Goal: Information Seeking & Learning: Learn about a topic

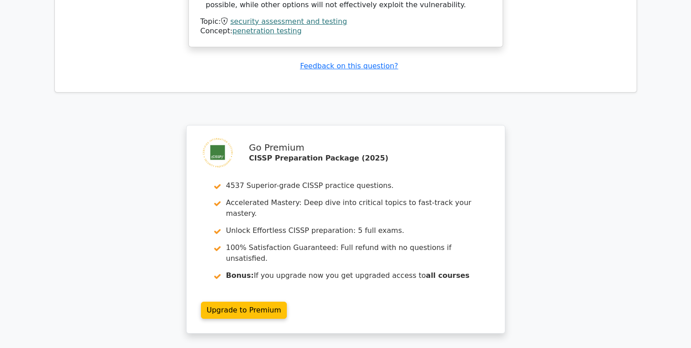
scroll to position [1349, 0]
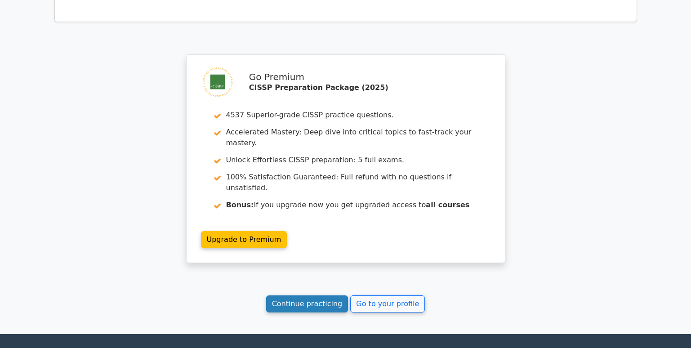
click at [307, 295] on link "Continue practicing" at bounding box center [307, 303] width 82 height 17
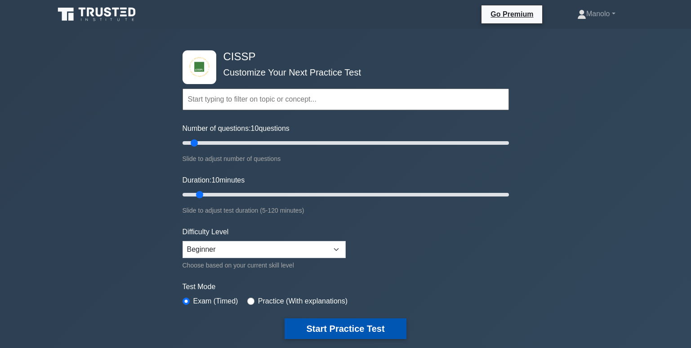
click at [358, 328] on button "Start Practice Test" at bounding box center [345, 328] width 121 height 21
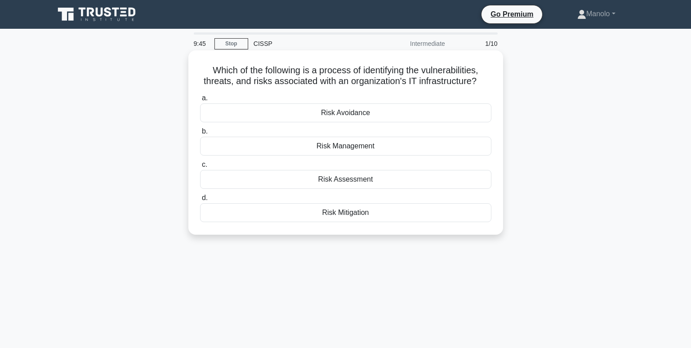
click at [399, 149] on div "Risk Management" at bounding box center [345, 146] width 291 height 19
click at [200, 134] on input "b. Risk Management" at bounding box center [200, 132] width 0 height 6
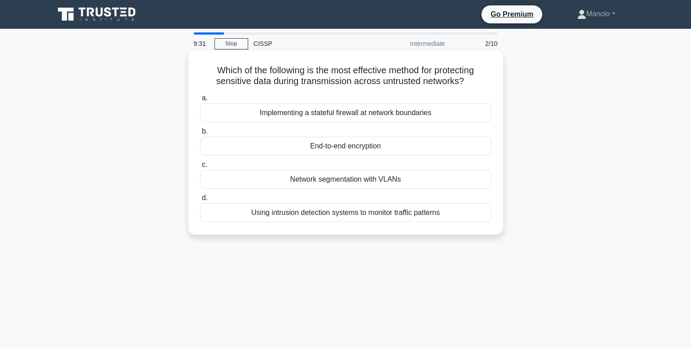
click at [419, 151] on div "End-to-end encryption" at bounding box center [345, 146] width 291 height 19
click at [200, 134] on input "b. End-to-end encryption" at bounding box center [200, 132] width 0 height 6
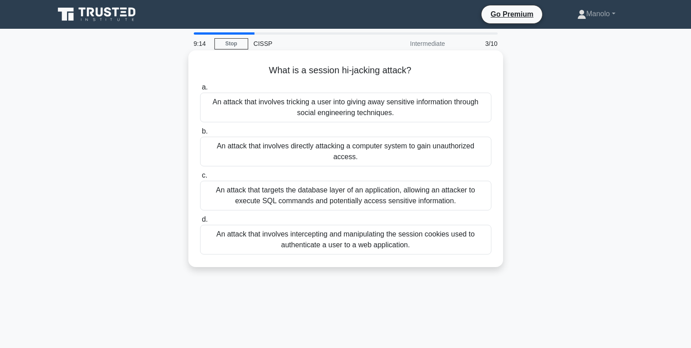
click at [443, 228] on div "An attack that involves intercepting and manipulating the session cookies used …" at bounding box center [345, 240] width 291 height 30
click at [200, 223] on input "d. An attack that involves intercepting and manipulating the session cookies us…" at bounding box center [200, 220] width 0 height 6
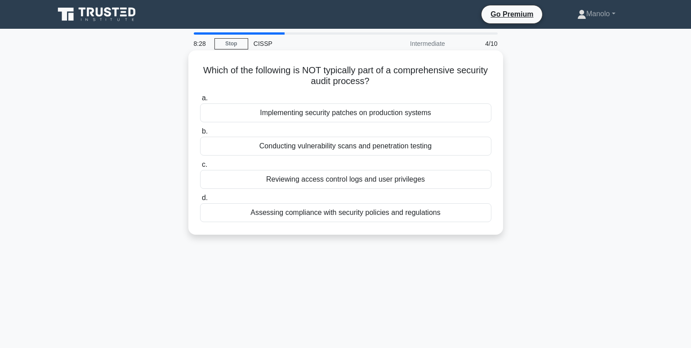
click at [441, 114] on div "Implementing security patches on production systems" at bounding box center [345, 112] width 291 height 19
click at [200, 101] on input "a. Implementing security patches on production systems" at bounding box center [200, 98] width 0 height 6
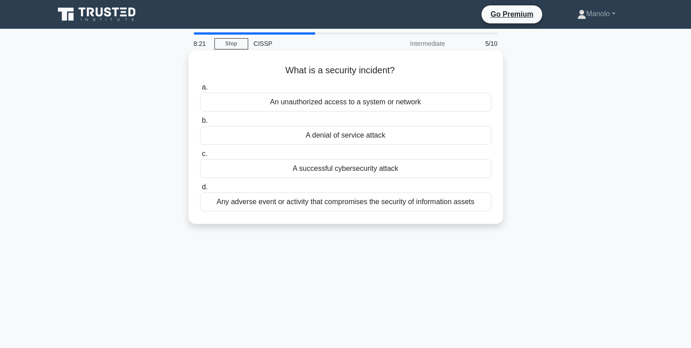
click at [465, 206] on div "Any adverse event or activity that compromises the security of information asse…" at bounding box center [345, 201] width 291 height 19
click at [200, 190] on input "d. Any adverse event or activity that compromises the security of information a…" at bounding box center [200, 187] width 0 height 6
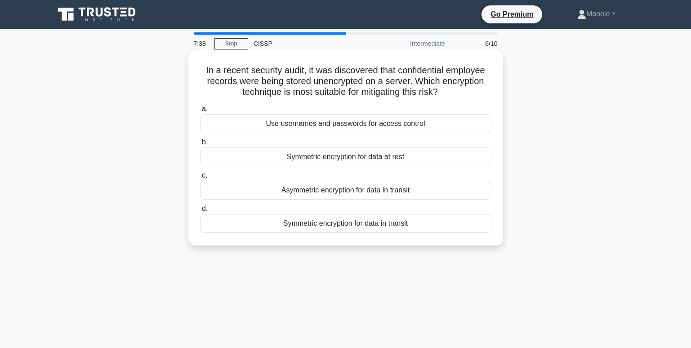
click at [436, 157] on div "Symmetric encryption for data at rest" at bounding box center [345, 156] width 291 height 19
click at [200, 145] on input "b. Symmetric encryption for data at rest" at bounding box center [200, 142] width 0 height 6
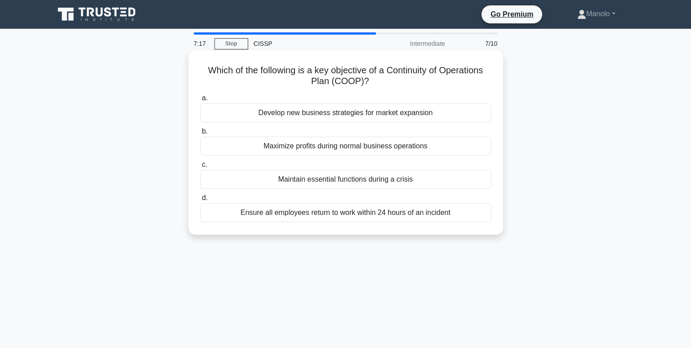
click at [439, 176] on div "Maintain essential functions during a crisis" at bounding box center [345, 179] width 291 height 19
click at [200, 168] on input "c. Maintain essential functions during a crisis" at bounding box center [200, 165] width 0 height 6
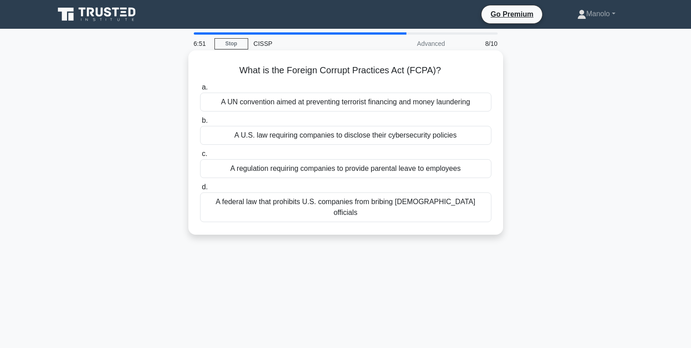
click at [446, 206] on div "A federal law that prohibits U.S. companies from bribing foreign officials" at bounding box center [345, 207] width 291 height 30
click at [200, 190] on input "d. A federal law that prohibits U.S. companies from bribing foreign officials" at bounding box center [200, 187] width 0 height 6
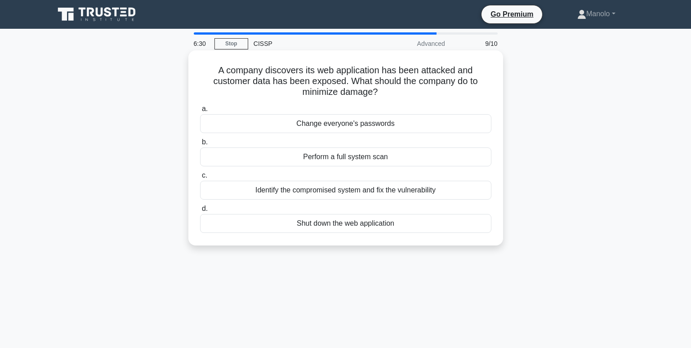
click at [448, 189] on div "Identify the compromised system and fix the vulnerability" at bounding box center [345, 190] width 291 height 19
click at [200, 179] on input "c. Identify the compromised system and fix the vulnerability" at bounding box center [200, 176] width 0 height 6
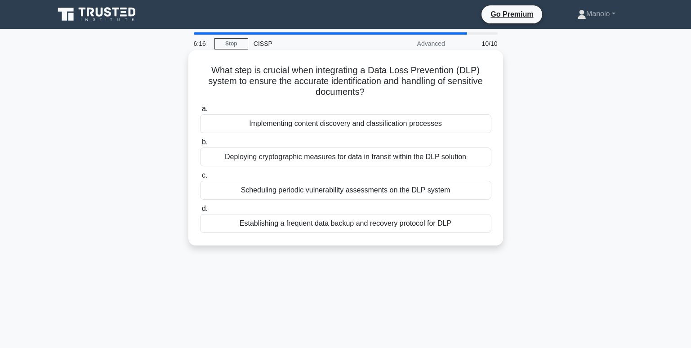
click at [295, 83] on h5 "What step is crucial when integrating a Data Loss Prevention (DLP) system to en…" at bounding box center [345, 81] width 293 height 33
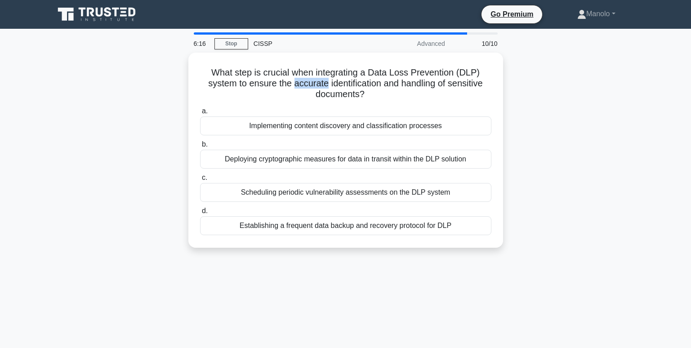
copy h5 "accurate"
click at [523, 158] on div "What step is crucial when integrating a Data Loss Prevention (DLP) system to en…" at bounding box center [346, 156] width 594 height 206
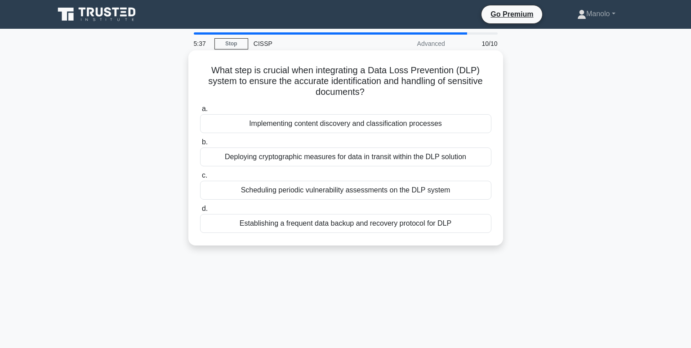
click at [443, 153] on div "Deploying cryptographic measures for data in transit within the DLP solution" at bounding box center [345, 156] width 291 height 19
click at [200, 145] on input "b. Deploying cryptographic measures for data in transit within the DLP solution" at bounding box center [200, 142] width 0 height 6
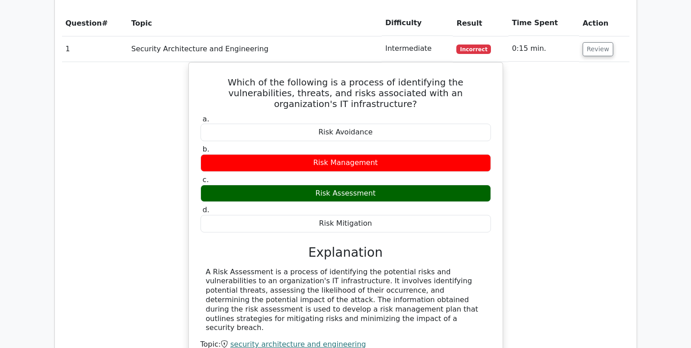
scroll to position [764, 0]
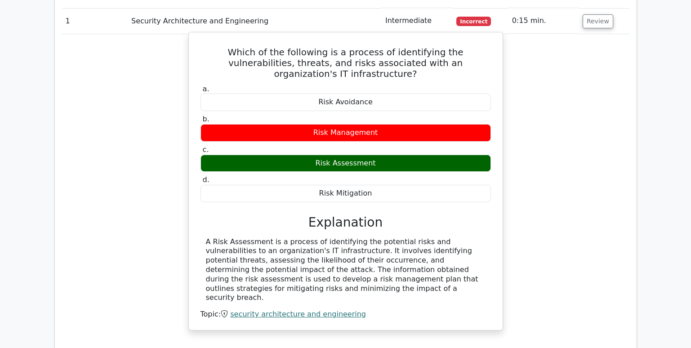
drag, startPoint x: 377, startPoint y: 133, endPoint x: 272, endPoint y: 127, distance: 105.4
click at [272, 155] on div "Risk Assessment" at bounding box center [346, 164] width 290 height 18
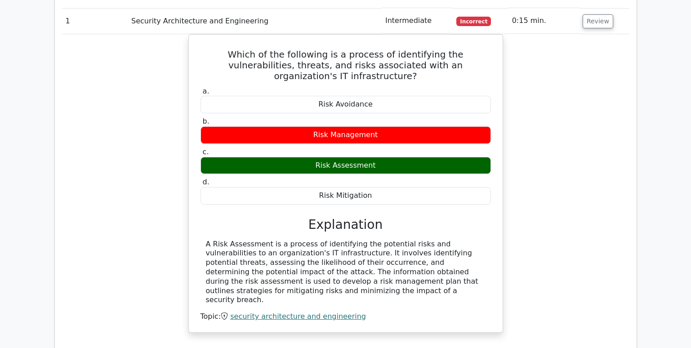
click at [524, 143] on div "Which of the following is a process of identifying the vulnerabilities, threats…" at bounding box center [346, 188] width 568 height 309
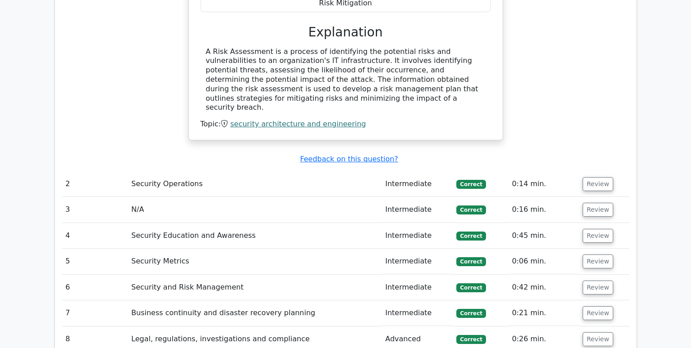
scroll to position [989, 0]
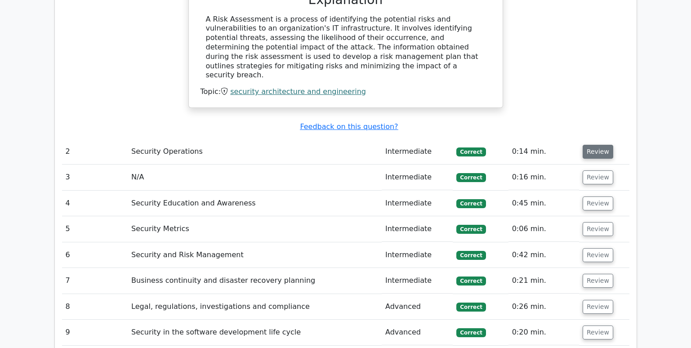
click at [596, 145] on button "Review" at bounding box center [598, 152] width 31 height 14
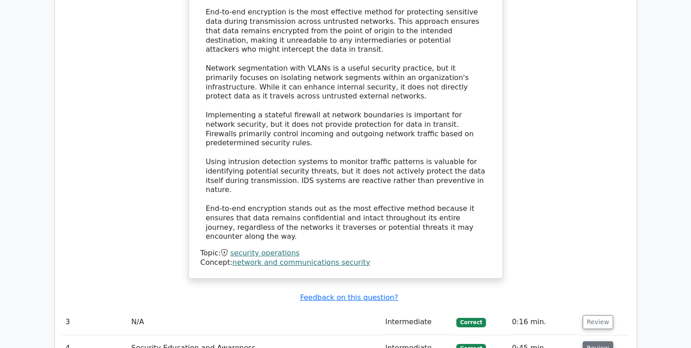
scroll to position [1439, 0]
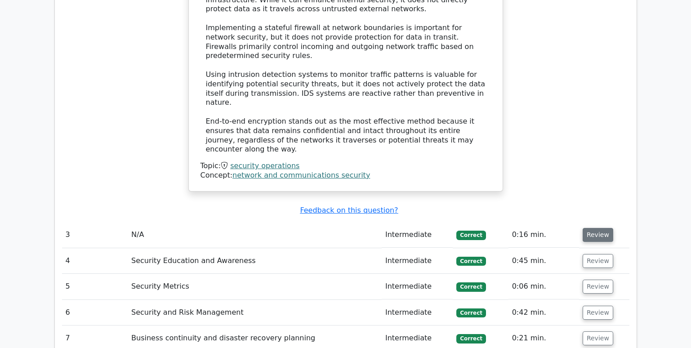
click at [583, 228] on button "Review" at bounding box center [598, 235] width 31 height 14
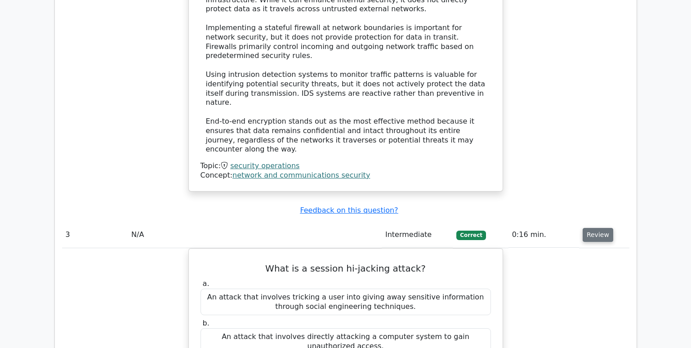
click at [589, 228] on button "Review" at bounding box center [598, 235] width 31 height 14
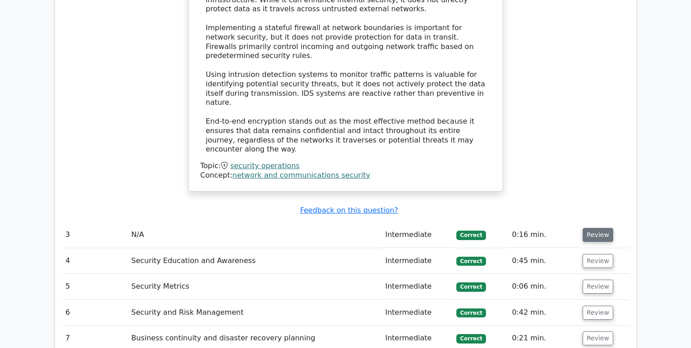
click at [589, 228] on button "Review" at bounding box center [598, 235] width 31 height 14
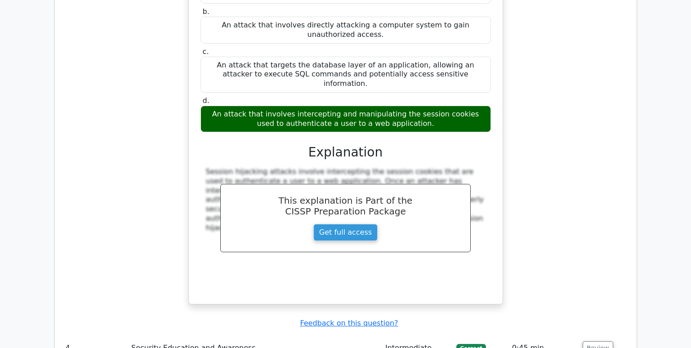
scroll to position [1754, 0]
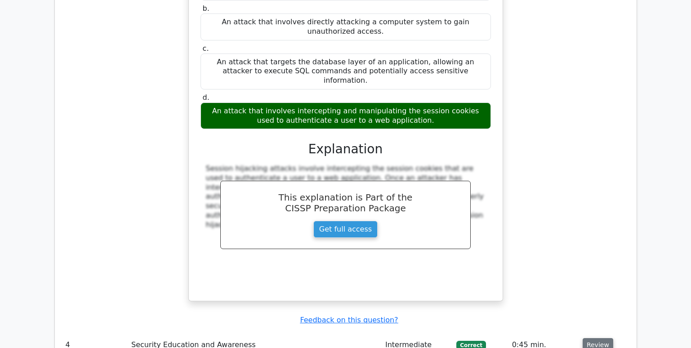
click at [594, 338] on button "Review" at bounding box center [598, 345] width 31 height 14
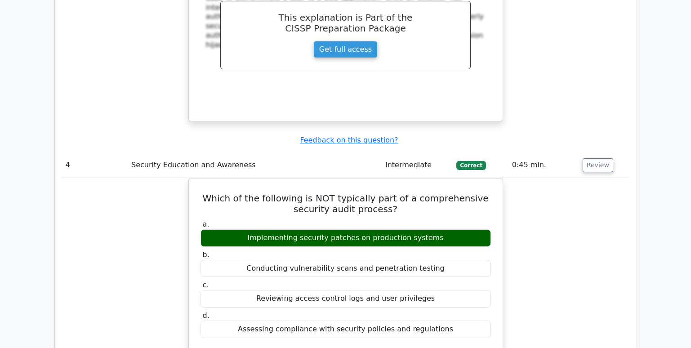
scroll to position [2248, 0]
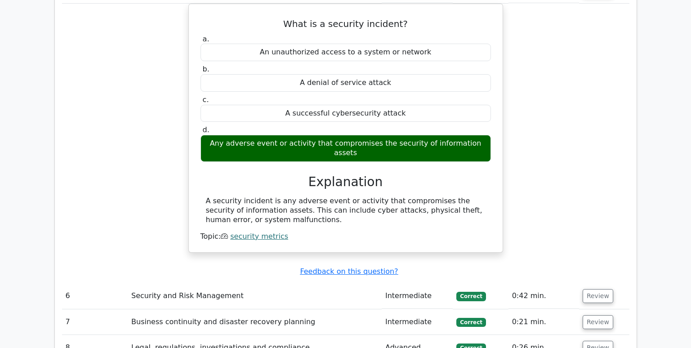
scroll to position [2653, 0]
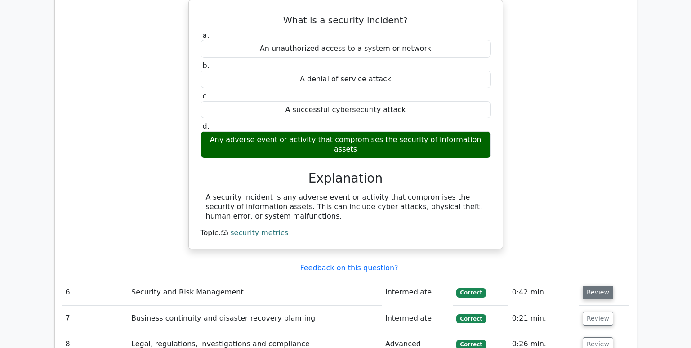
click at [593, 286] on button "Review" at bounding box center [598, 293] width 31 height 14
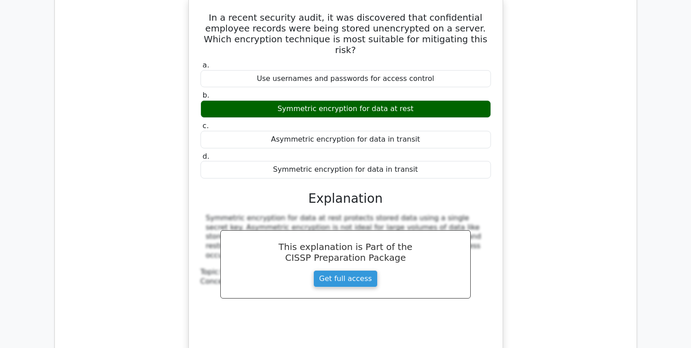
scroll to position [2968, 0]
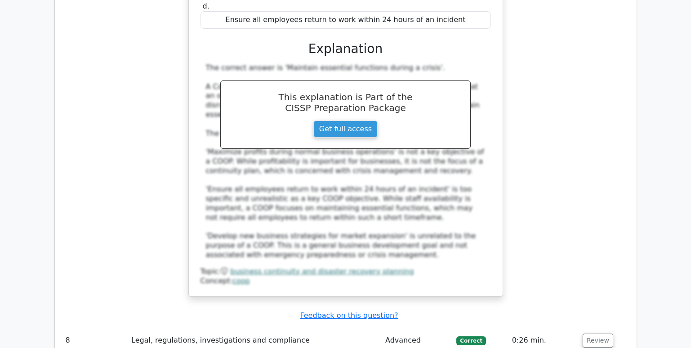
scroll to position [3508, 0]
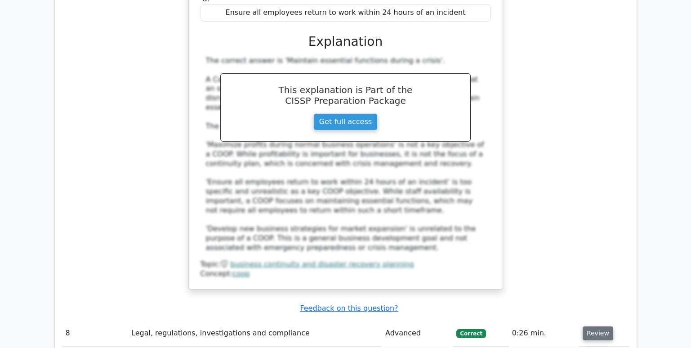
click at [595, 326] on button "Review" at bounding box center [598, 333] width 31 height 14
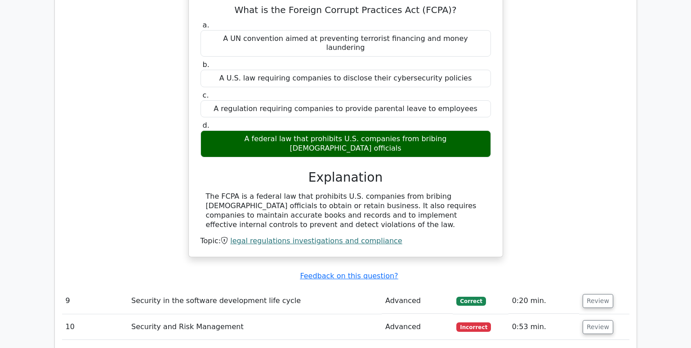
scroll to position [3867, 0]
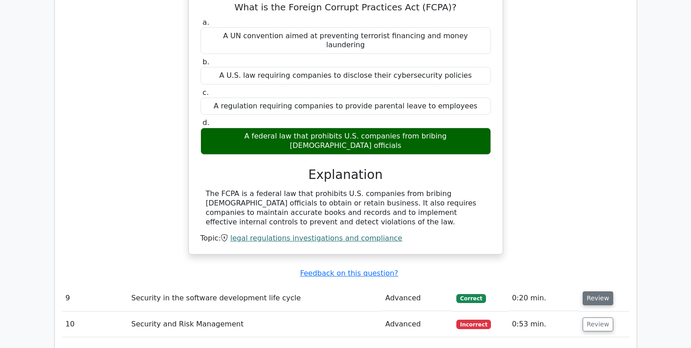
click at [600, 291] on button "Review" at bounding box center [598, 298] width 31 height 14
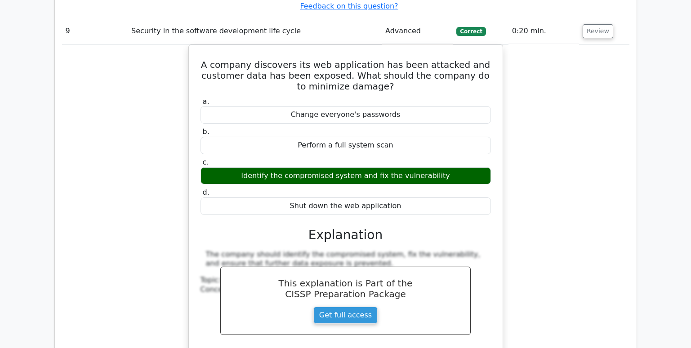
scroll to position [4137, 0]
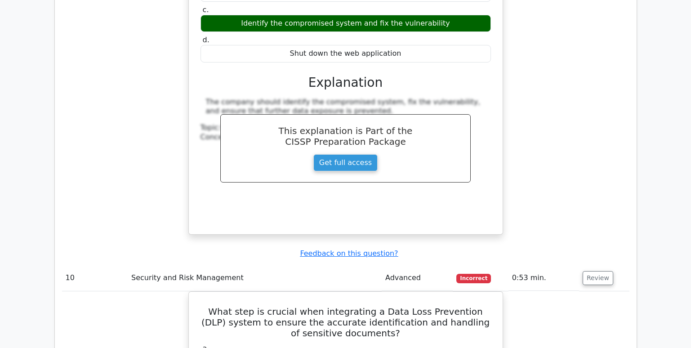
scroll to position [4362, 0]
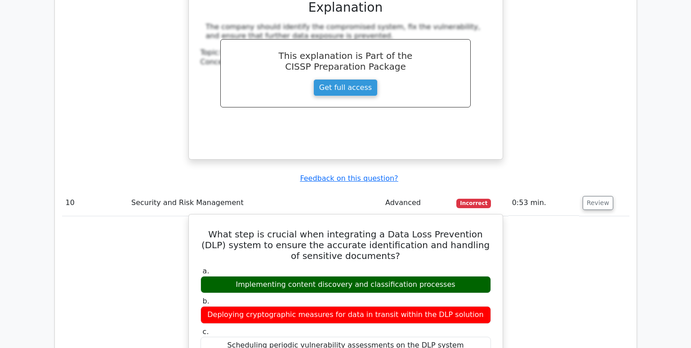
drag, startPoint x: 449, startPoint y: 119, endPoint x: 233, endPoint y: 120, distance: 215.9
click at [233, 276] on div "Implementing content discovery and classification processes" at bounding box center [346, 285] width 290 height 18
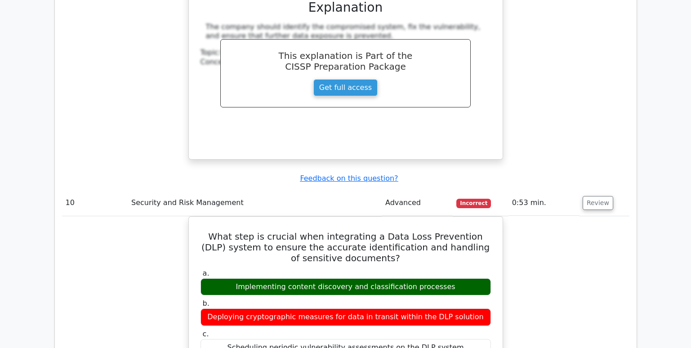
copy div "Implementing content discovery and classification processes"
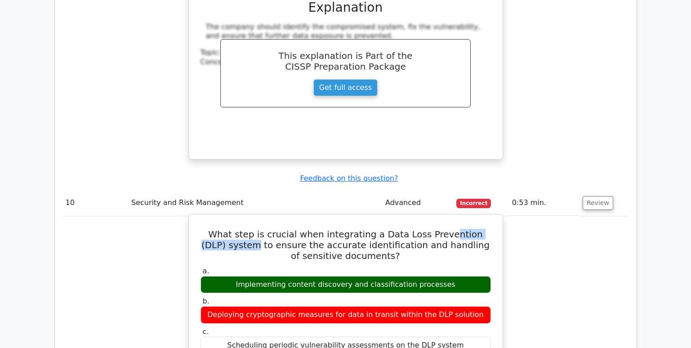
drag, startPoint x: 233, startPoint y: 74, endPoint x: 435, endPoint y: 73, distance: 201.9
click at [435, 229] on h5 "What step is crucial when integrating a Data Loss Prevention (DLP) system to en…" at bounding box center [346, 245] width 292 height 32
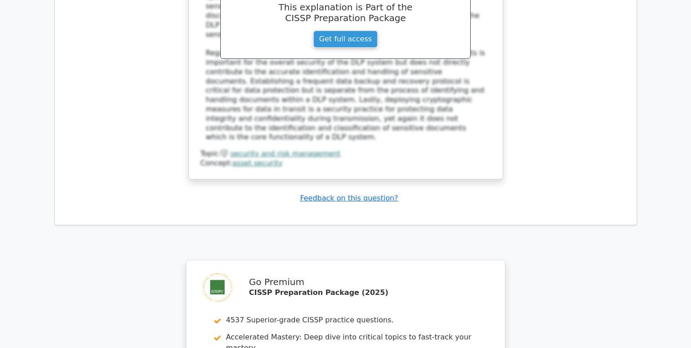
scroll to position [4857, 0]
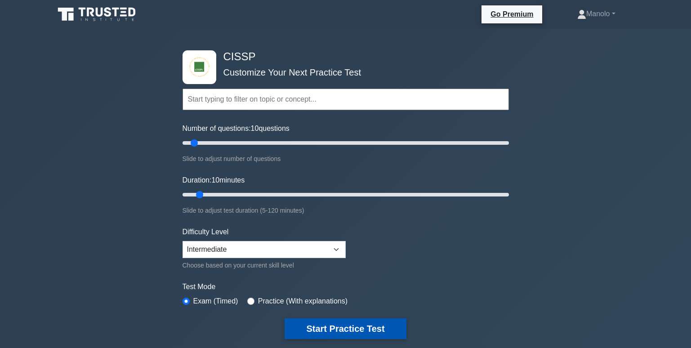
click at [371, 328] on button "Start Practice Test" at bounding box center [345, 328] width 121 height 21
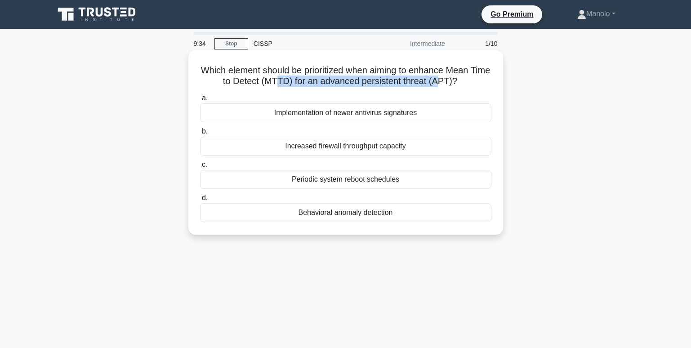
drag, startPoint x: 290, startPoint y: 82, endPoint x: 451, endPoint y: 84, distance: 161.4
click at [451, 84] on h5 "Which element should be prioritized when aiming to enhance Mean Time to Detect …" at bounding box center [345, 76] width 293 height 22
drag, startPoint x: 451, startPoint y: 84, endPoint x: 334, endPoint y: 84, distance: 117.4
click at [334, 84] on h5 "Which element should be prioritized when aiming to enhance Mean Time to Detect …" at bounding box center [345, 76] width 293 height 22
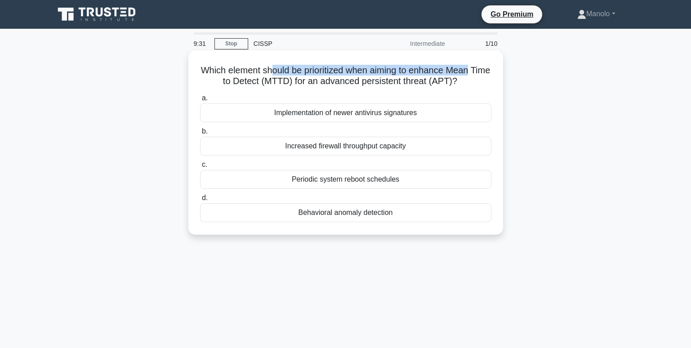
drag, startPoint x: 279, startPoint y: 72, endPoint x: 496, endPoint y: 72, distance: 217.2
click at [496, 72] on div "Which element should be prioritized when aiming to enhance Mean Time to Detect …" at bounding box center [346, 142] width 308 height 177
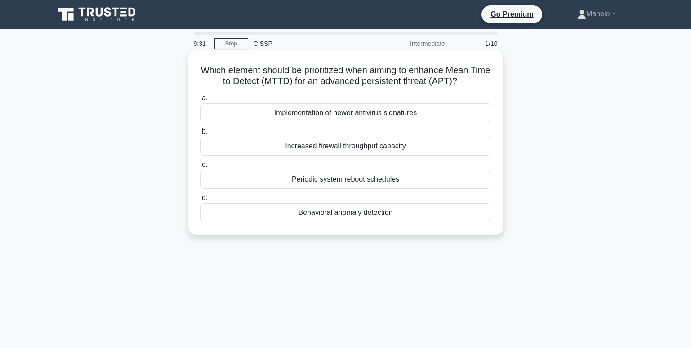
drag, startPoint x: 496, startPoint y: 72, endPoint x: 460, endPoint y: 80, distance: 37.5
click at [460, 80] on h5 "Which element should be prioritized when aiming to enhance Mean Time to Detect …" at bounding box center [345, 76] width 293 height 22
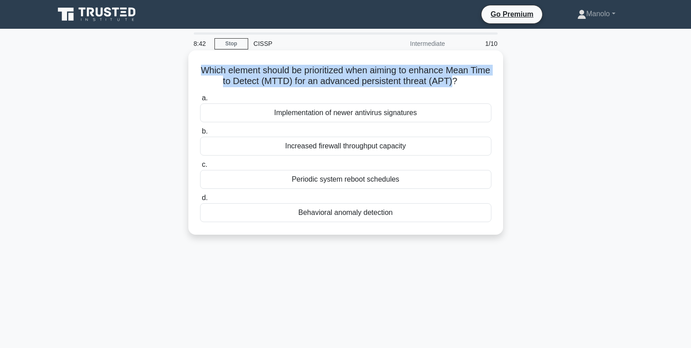
drag, startPoint x: 206, startPoint y: 69, endPoint x: 466, endPoint y: 82, distance: 259.8
click at [466, 82] on h5 "Which element should be prioritized when aiming to enhance Mean Time to Detect …" at bounding box center [345, 76] width 293 height 22
copy h5 "Which element should be prioritized when aiming to enhance Mean Time to Detect …"
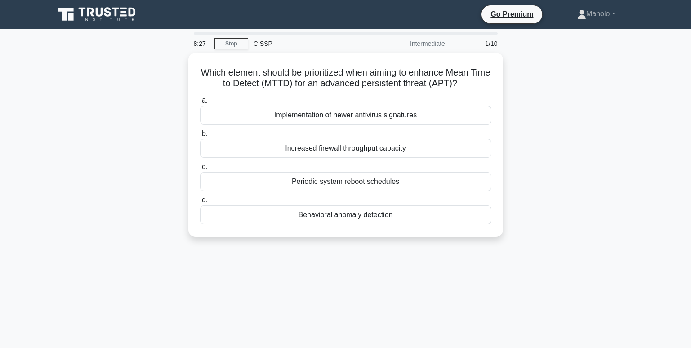
click at [580, 169] on div "Which element should be prioritized when aiming to enhance Mean Time to Detect …" at bounding box center [346, 150] width 594 height 195
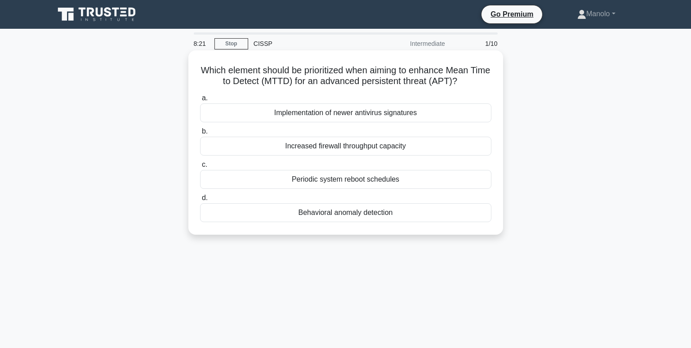
click at [355, 218] on div "Behavioral anomaly detection" at bounding box center [345, 212] width 291 height 19
click at [200, 201] on input "d. Behavioral anomaly detection" at bounding box center [200, 198] width 0 height 6
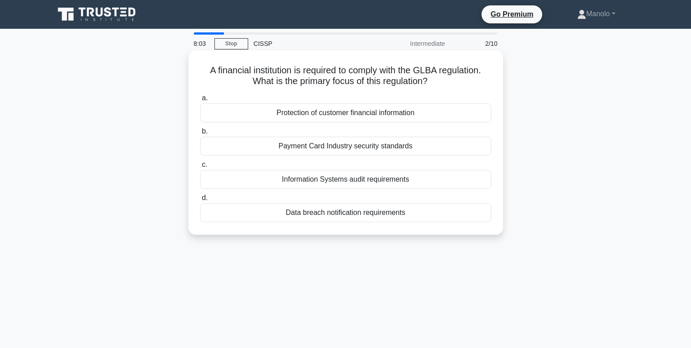
click at [459, 115] on div "Protection of customer financial information" at bounding box center [345, 112] width 291 height 19
click at [200, 101] on input "a. Protection of customer financial information" at bounding box center [200, 98] width 0 height 6
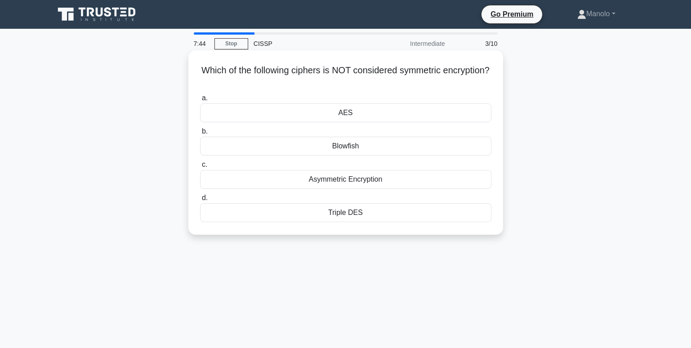
click at [430, 179] on div "Asymmetric Encryption" at bounding box center [345, 179] width 291 height 19
click at [200, 168] on input "c. Asymmetric Encryption" at bounding box center [200, 165] width 0 height 6
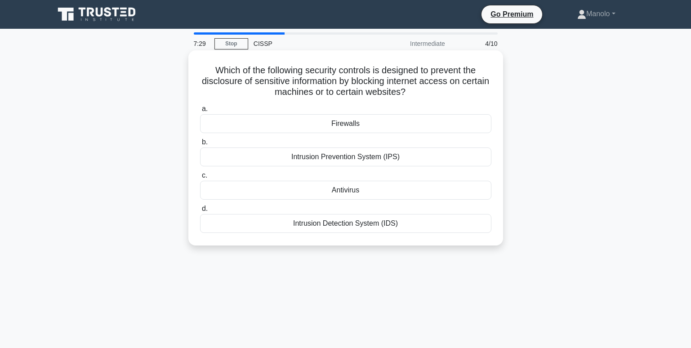
drag, startPoint x: 249, startPoint y: 82, endPoint x: 433, endPoint y: 92, distance: 184.2
click at [433, 92] on h5 "Which of the following security controls is designed to prevent the disclosure …" at bounding box center [345, 81] width 293 height 33
click at [416, 92] on icon ".spinner_0XTQ{transform-origin:center;animation:spinner_y6GP .75s linear infini…" at bounding box center [411, 92] width 11 height 11
drag, startPoint x: 236, startPoint y: 81, endPoint x: 433, endPoint y: 81, distance: 197.4
click at [433, 81] on h5 "Which of the following security controls is designed to prevent the disclosure …" at bounding box center [345, 81] width 293 height 33
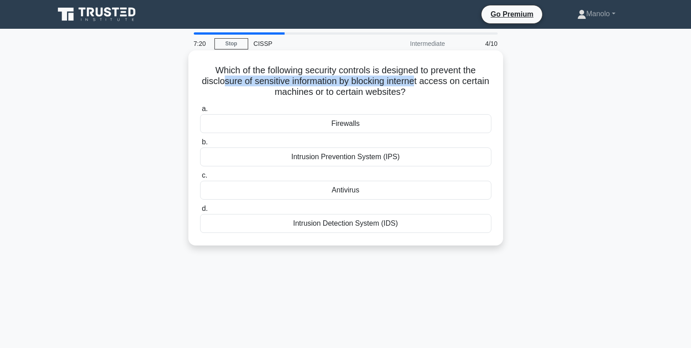
click at [435, 82] on h5 "Which of the following security controls is designed to prevent the disclosure …" at bounding box center [345, 81] width 293 height 33
drag, startPoint x: 230, startPoint y: 83, endPoint x: 392, endPoint y: 81, distance: 162.4
click at [392, 81] on h5 "Which of the following security controls is designed to prevent the disclosure …" at bounding box center [345, 81] width 293 height 33
drag, startPoint x: 392, startPoint y: 81, endPoint x: 330, endPoint y: 89, distance: 63.0
click at [330, 89] on h5 "Which of the following security controls is designed to prevent the disclosure …" at bounding box center [345, 81] width 293 height 33
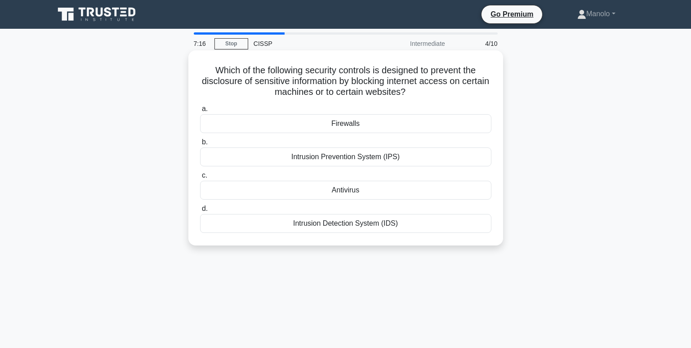
drag, startPoint x: 294, startPoint y: 83, endPoint x: 446, endPoint y: 90, distance: 152.2
click at [446, 90] on h5 "Which of the following security controls is designed to prevent the disclosure …" at bounding box center [345, 81] width 293 height 33
drag, startPoint x: 446, startPoint y: 90, endPoint x: 382, endPoint y: 95, distance: 63.6
click at [382, 95] on h5 "Which of the following security controls is designed to prevent the disclosure …" at bounding box center [345, 81] width 293 height 33
click at [379, 121] on div "Firewalls" at bounding box center [345, 123] width 291 height 19
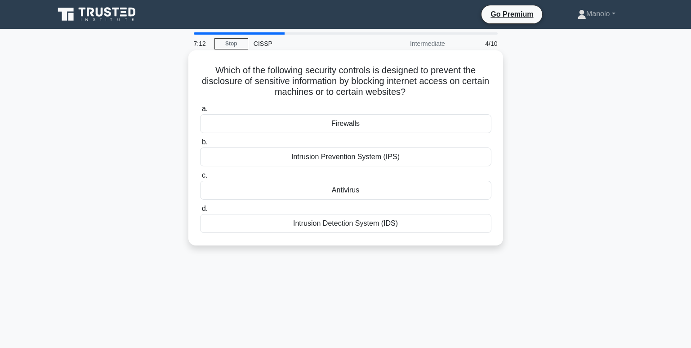
click at [200, 112] on input "a. Firewalls" at bounding box center [200, 109] width 0 height 6
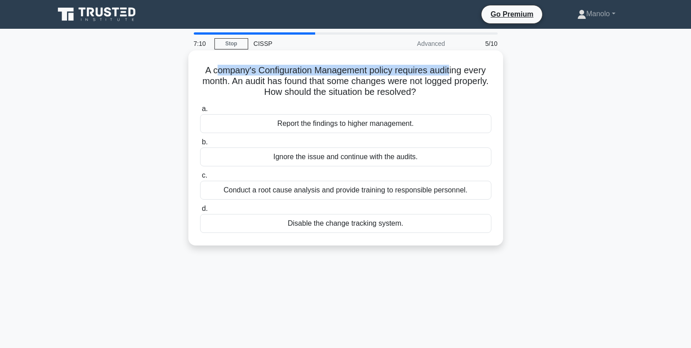
drag, startPoint x: 215, startPoint y: 72, endPoint x: 452, endPoint y: 68, distance: 237.9
click at [452, 68] on h5 "A company's Configuration Management policy requires auditing every month. An a…" at bounding box center [345, 81] width 293 height 33
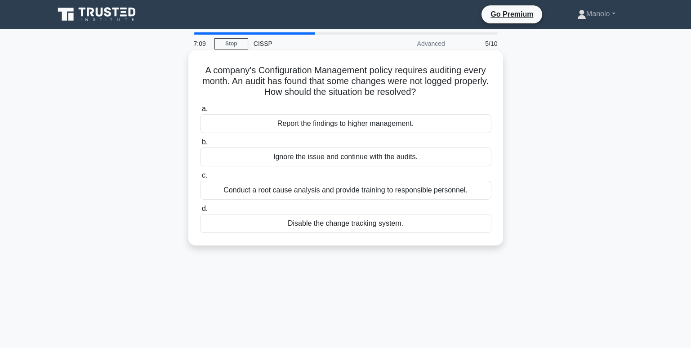
drag, startPoint x: 452, startPoint y: 68, endPoint x: 453, endPoint y: 82, distance: 14.4
click at [453, 82] on h5 "A company's Configuration Management policy requires auditing every month. An a…" at bounding box center [345, 81] width 293 height 33
drag, startPoint x: 465, startPoint y: 79, endPoint x: 241, endPoint y: 81, distance: 224.0
click at [241, 81] on h5 "A company's Configuration Management policy requires auditing every month. An a…" at bounding box center [345, 81] width 293 height 33
drag, startPoint x: 241, startPoint y: 81, endPoint x: 221, endPoint y: 81, distance: 19.3
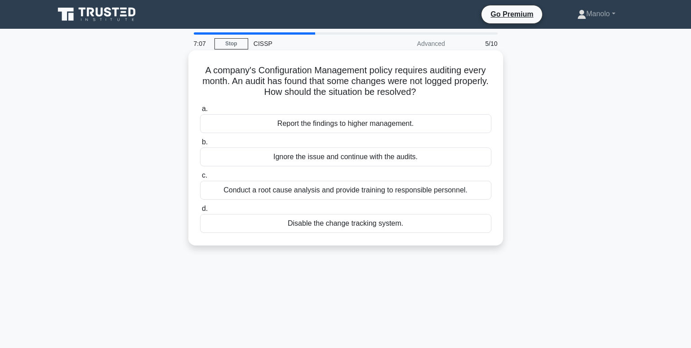
click at [221, 81] on h5 "A company's Configuration Management policy requires auditing every month. An a…" at bounding box center [345, 81] width 293 height 33
drag, startPoint x: 228, startPoint y: 80, endPoint x: 465, endPoint y: 81, distance: 236.5
click at [465, 81] on h5 "A company's Configuration Management policy requires auditing every month. An a…" at bounding box center [345, 81] width 293 height 33
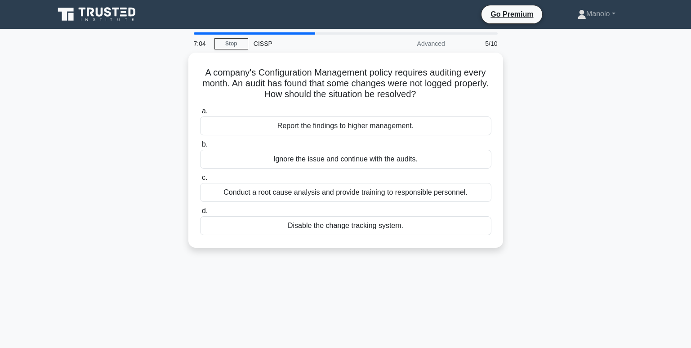
drag, startPoint x: 465, startPoint y: 81, endPoint x: 570, endPoint y: 107, distance: 108.3
click at [570, 107] on div "A company's Configuration Management policy requires auditing every month. An a…" at bounding box center [346, 156] width 594 height 206
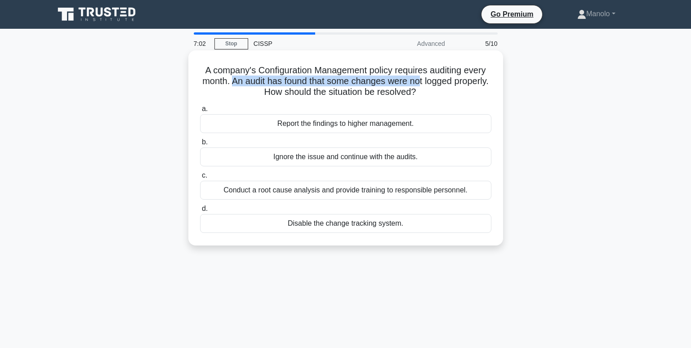
drag, startPoint x: 441, startPoint y: 81, endPoint x: 247, endPoint y: 78, distance: 193.8
click at [247, 78] on h5 "A company's Configuration Management policy requires auditing every month. An a…" at bounding box center [345, 81] width 293 height 33
drag, startPoint x: 247, startPoint y: 78, endPoint x: 331, endPoint y: 79, distance: 84.1
click at [331, 79] on h5 "A company's Configuration Management policy requires auditing every month. An a…" at bounding box center [345, 81] width 293 height 33
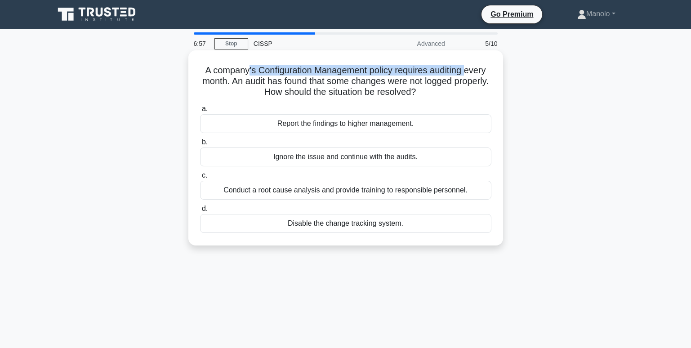
drag, startPoint x: 246, startPoint y: 68, endPoint x: 469, endPoint y: 76, distance: 222.3
click at [469, 76] on h5 "A company's Configuration Management policy requires auditing every month. An a…" at bounding box center [345, 81] width 293 height 33
drag, startPoint x: 469, startPoint y: 76, endPoint x: 442, endPoint y: 76, distance: 27.0
click at [442, 76] on h5 "A company's Configuration Management policy requires auditing every month. An a…" at bounding box center [345, 81] width 293 height 33
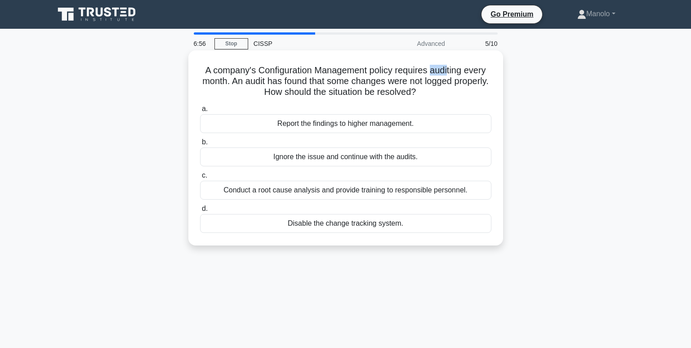
drag, startPoint x: 434, startPoint y: 71, endPoint x: 451, endPoint y: 71, distance: 17.1
click at [451, 71] on h5 "A company's Configuration Management policy requires auditing every month. An a…" at bounding box center [345, 81] width 293 height 33
click at [259, 80] on h5 "A company's Configuration Management policy requires auditing every month. An a…" at bounding box center [345, 81] width 293 height 33
drag, startPoint x: 248, startPoint y: 83, endPoint x: 478, endPoint y: 78, distance: 230.3
click at [478, 78] on h5 "A company's Configuration Management policy requires auditing every month. An a…" at bounding box center [345, 81] width 293 height 33
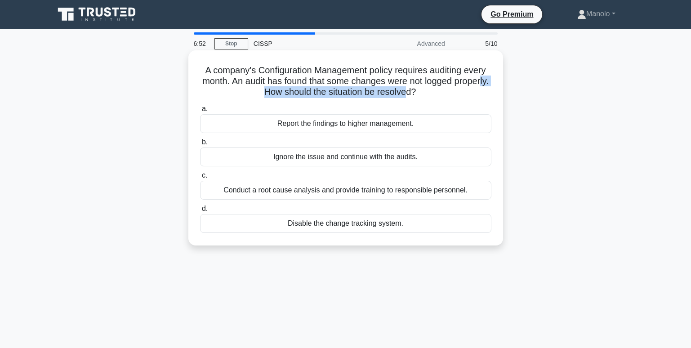
drag, startPoint x: 269, startPoint y: 94, endPoint x: 428, endPoint y: 89, distance: 158.8
click at [428, 89] on h5 "A company's Configuration Management policy requires auditing every month. An a…" at bounding box center [345, 81] width 293 height 33
drag, startPoint x: 428, startPoint y: 89, endPoint x: 356, endPoint y: 90, distance: 72.0
click at [356, 90] on h5 "A company's Configuration Management policy requires auditing every month. An a…" at bounding box center [345, 81] width 293 height 33
click at [348, 125] on div "Report the findings to higher management." at bounding box center [345, 123] width 291 height 19
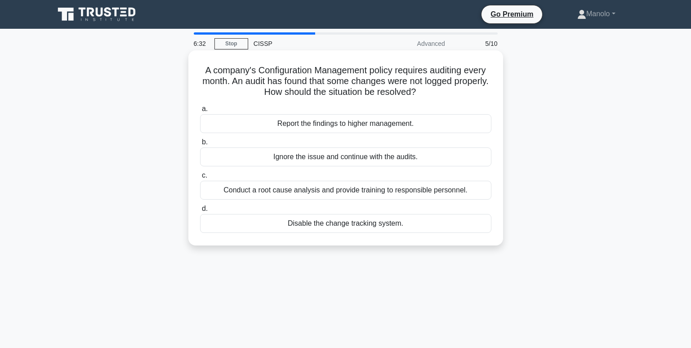
click at [200, 112] on input "a. Report the findings to higher management." at bounding box center [200, 109] width 0 height 6
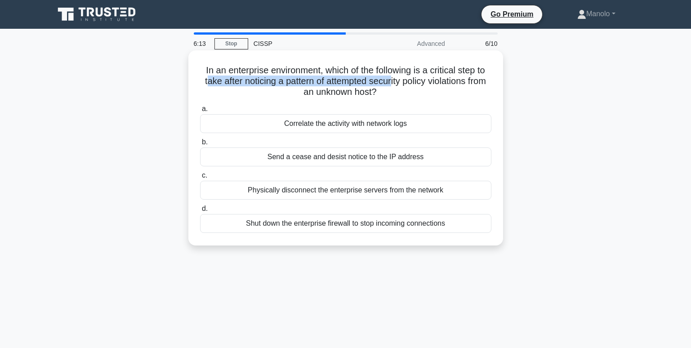
drag, startPoint x: 211, startPoint y: 84, endPoint x: 402, endPoint y: 80, distance: 191.2
click at [402, 80] on h5 "In an enterprise environment, which of the following is a critical step to take…" at bounding box center [345, 81] width 293 height 33
click at [305, 88] on h5 "In an enterprise environment, which of the following is a critical step to take…" at bounding box center [345, 81] width 293 height 33
drag, startPoint x: 343, startPoint y: 83, endPoint x: 469, endPoint y: 81, distance: 125.9
click at [469, 81] on h5 "In an enterprise environment, which of the following is a critical step to take…" at bounding box center [345, 81] width 293 height 33
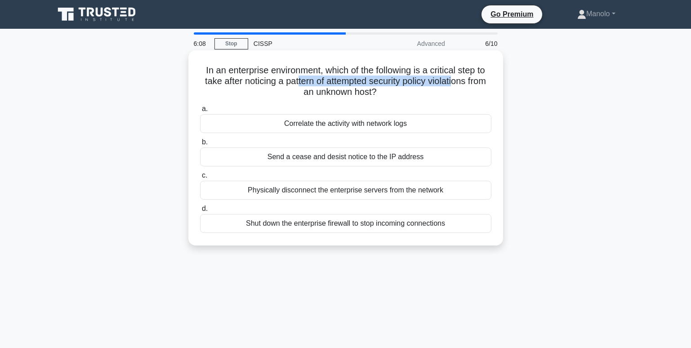
click at [468, 85] on h5 "In an enterprise environment, which of the following is a critical step to take…" at bounding box center [345, 81] width 293 height 33
drag, startPoint x: 312, startPoint y: 92, endPoint x: 365, endPoint y: 90, distance: 52.6
click at [365, 90] on h5 "In an enterprise environment, which of the following is a critical step to take…" at bounding box center [345, 81] width 293 height 33
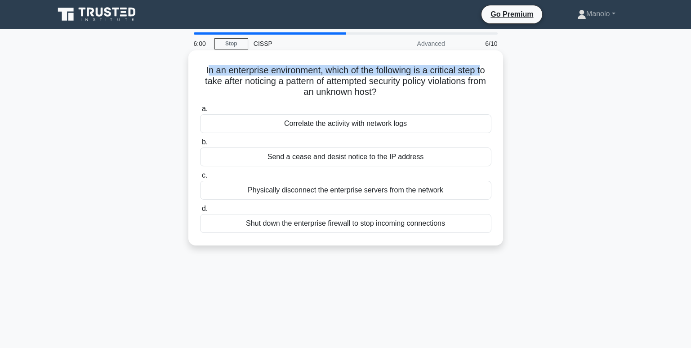
drag, startPoint x: 205, startPoint y: 74, endPoint x: 487, endPoint y: 72, distance: 281.5
click at [487, 72] on h5 "In an enterprise environment, which of the following is a critical step to take…" at bounding box center [345, 81] width 293 height 33
click at [327, 75] on h5 "In an enterprise environment, which of the following is a critical step to take…" at bounding box center [345, 81] width 293 height 33
drag, startPoint x: 335, startPoint y: 72, endPoint x: 479, endPoint y: 74, distance: 143.5
click at [479, 74] on h5 "In an enterprise environment, which of the following is a critical step to take…" at bounding box center [345, 81] width 293 height 33
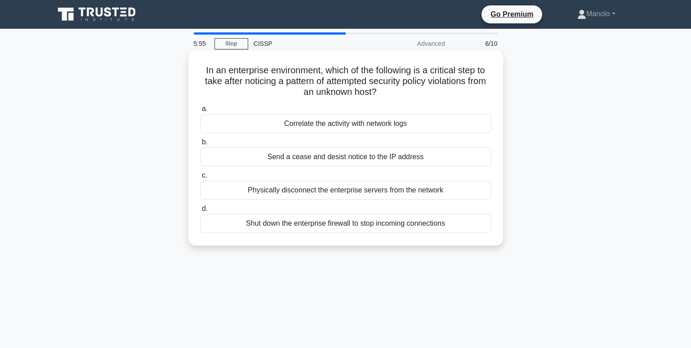
click at [357, 88] on h5 "In an enterprise environment, which of the following is a critical step to take…" at bounding box center [345, 81] width 293 height 33
drag, startPoint x: 326, startPoint y: 72, endPoint x: 490, endPoint y: 75, distance: 164.2
click at [490, 75] on h5 "In an enterprise environment, which of the following is a critical step to take…" at bounding box center [345, 81] width 293 height 33
drag, startPoint x: 210, startPoint y: 84, endPoint x: 390, endPoint y: 88, distance: 179.9
click at [390, 88] on h5 "In an enterprise environment, which of the following is a critical step to take…" at bounding box center [345, 81] width 293 height 33
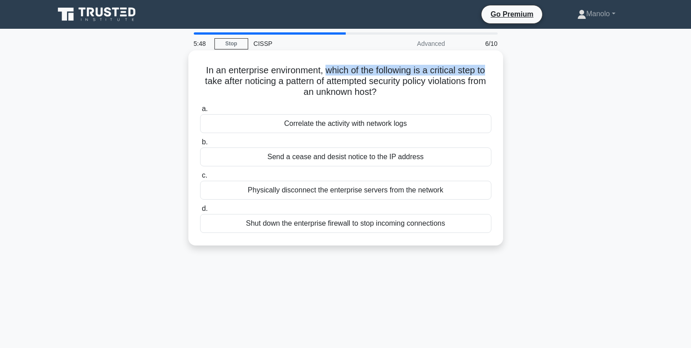
drag, startPoint x: 390, startPoint y: 88, endPoint x: 352, endPoint y: 81, distance: 38.7
click at [352, 81] on h5 "In an enterprise environment, which of the following is a critical step to take…" at bounding box center [345, 81] width 293 height 33
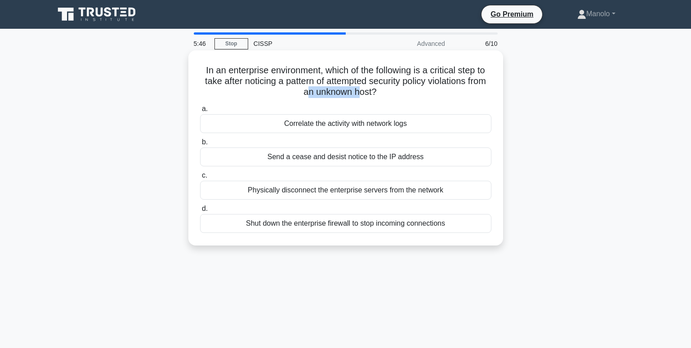
drag, startPoint x: 316, startPoint y: 88, endPoint x: 372, endPoint y: 95, distance: 56.7
click at [372, 95] on h5 "In an enterprise environment, which of the following is a critical step to take…" at bounding box center [345, 81] width 293 height 33
drag, startPoint x: 372, startPoint y: 95, endPoint x: 360, endPoint y: 93, distance: 12.3
click at [360, 93] on h5 "In an enterprise environment, which of the following is a critical step to take…" at bounding box center [345, 81] width 293 height 33
drag, startPoint x: 360, startPoint y: 93, endPoint x: 379, endPoint y: 89, distance: 19.1
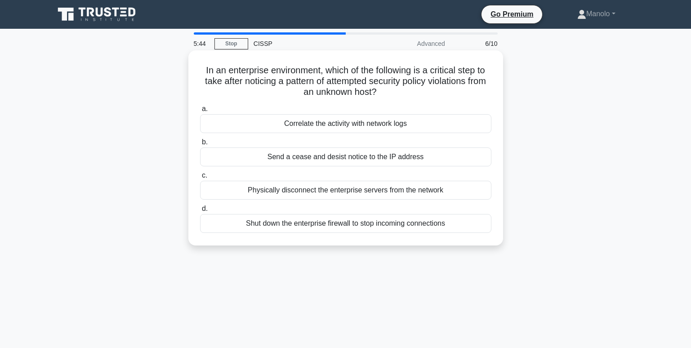
click at [379, 89] on h5 "In an enterprise environment, which of the following is a critical step to take…" at bounding box center [345, 81] width 293 height 33
drag, startPoint x: 216, startPoint y: 85, endPoint x: 429, endPoint y: 83, distance: 213.2
click at [429, 83] on h5 "In an enterprise environment, which of the following is a critical step to take…" at bounding box center [345, 81] width 293 height 33
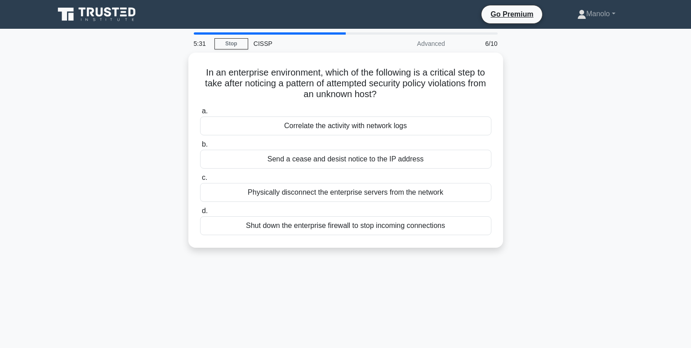
click at [583, 114] on div "In an enterprise environment, which of the following is a critical step to take…" at bounding box center [346, 156] width 594 height 206
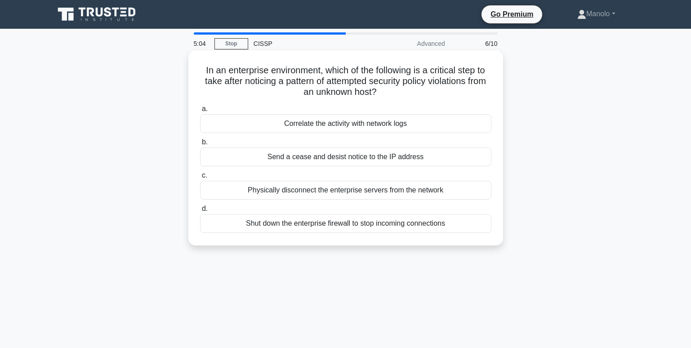
click at [441, 124] on div "Correlate the activity with network logs" at bounding box center [345, 123] width 291 height 19
click at [200, 112] on input "a. Correlate the activity with network logs" at bounding box center [200, 109] width 0 height 6
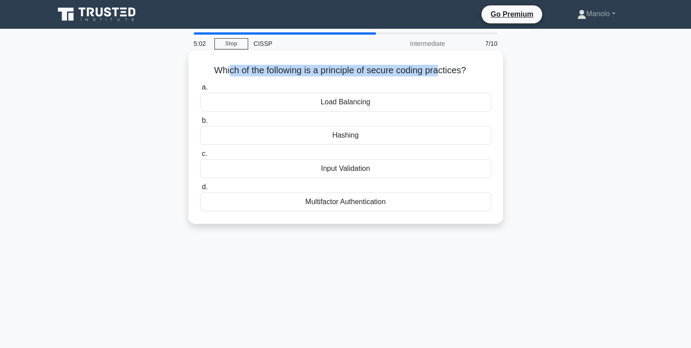
drag, startPoint x: 225, startPoint y: 74, endPoint x: 442, endPoint y: 72, distance: 217.2
click at [442, 72] on h5 "Which of the following is a principle of secure coding practices? .spinner_0XTQ…" at bounding box center [345, 71] width 293 height 12
drag, startPoint x: 442, startPoint y: 72, endPoint x: 432, endPoint y: 80, distance: 12.2
click at [432, 80] on div "Which of the following is a principle of secure coding practices? .spinner_0XTQ…" at bounding box center [346, 137] width 308 height 166
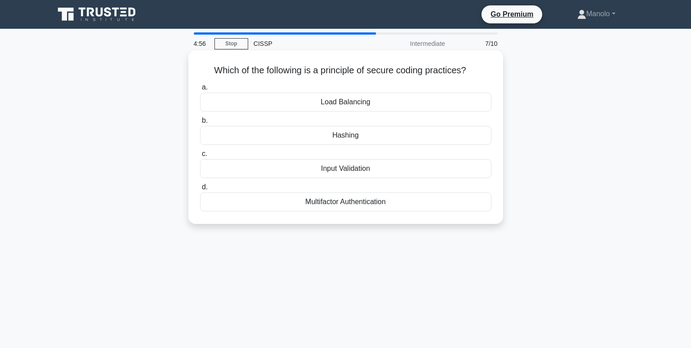
click at [410, 169] on div "Input Validation" at bounding box center [345, 168] width 291 height 19
click at [200, 157] on input "c. Input Validation" at bounding box center [200, 154] width 0 height 6
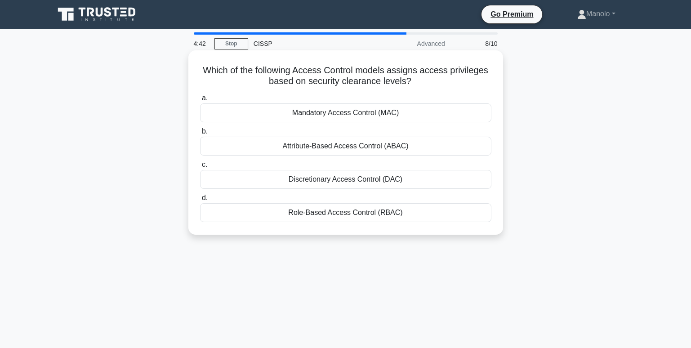
drag, startPoint x: 273, startPoint y: 81, endPoint x: 412, endPoint y: 79, distance: 139.0
click at [412, 79] on h5 "Which of the following Access Control models assigns access privileges based on…" at bounding box center [345, 76] width 293 height 22
drag, startPoint x: 412, startPoint y: 79, endPoint x: 409, endPoint y: 83, distance: 4.9
click at [409, 83] on h5 "Which of the following Access Control models assigns access privileges based on…" at bounding box center [345, 76] width 293 height 22
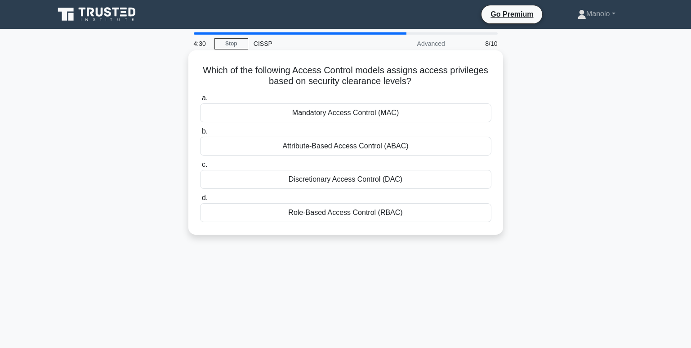
click at [383, 214] on div "Role-Based Access Control (RBAC)" at bounding box center [345, 212] width 291 height 19
click at [200, 201] on input "d. Role-Based Access Control (RBAC)" at bounding box center [200, 198] width 0 height 6
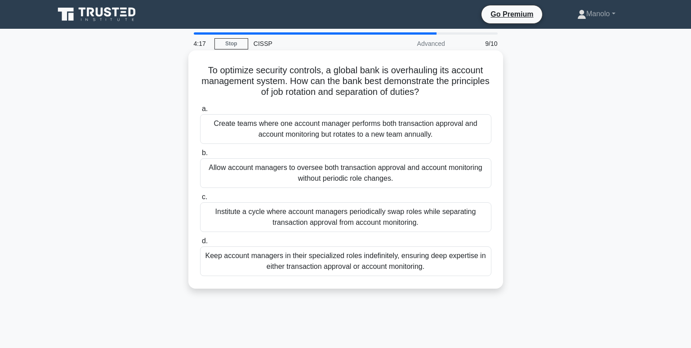
click at [408, 71] on h5 "To optimize security controls, a global bank is overhauling its account managem…" at bounding box center [345, 81] width 293 height 33
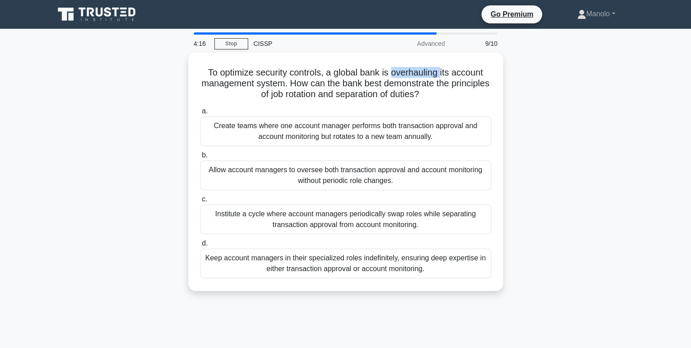
copy h5 "overhauling"
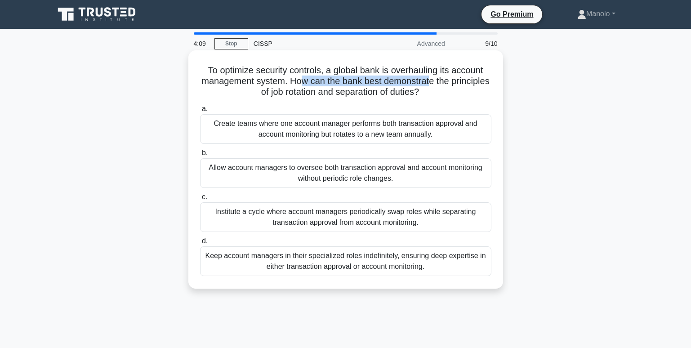
drag, startPoint x: 318, startPoint y: 83, endPoint x: 452, endPoint y: 82, distance: 134.0
click at [452, 82] on h5 "To optimize security controls, a global bank is overhauling its account managem…" at bounding box center [345, 81] width 293 height 33
drag, startPoint x: 277, startPoint y: 95, endPoint x: 353, endPoint y: 91, distance: 76.1
click at [353, 91] on h5 "To optimize security controls, a global bank is overhauling its account managem…" at bounding box center [345, 81] width 293 height 33
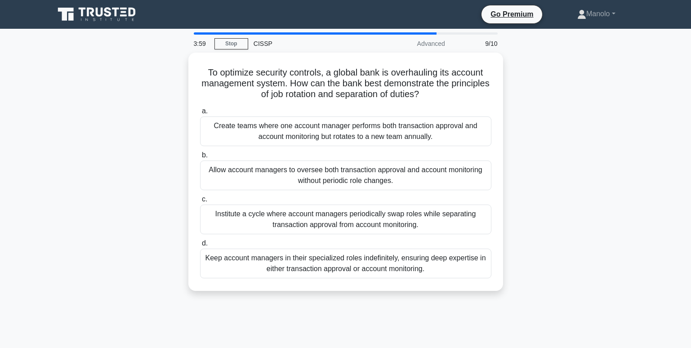
click at [589, 162] on div "To optimize security controls, a global bank is overhauling its account managem…" at bounding box center [346, 177] width 594 height 249
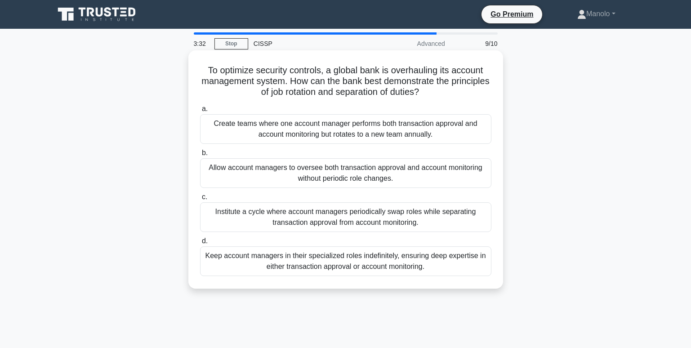
click at [434, 223] on div "Institute a cycle where account managers periodically swap roles while separati…" at bounding box center [345, 217] width 291 height 30
click at [200, 200] on input "c. Institute a cycle where account managers periodically swap roles while separ…" at bounding box center [200, 197] width 0 height 6
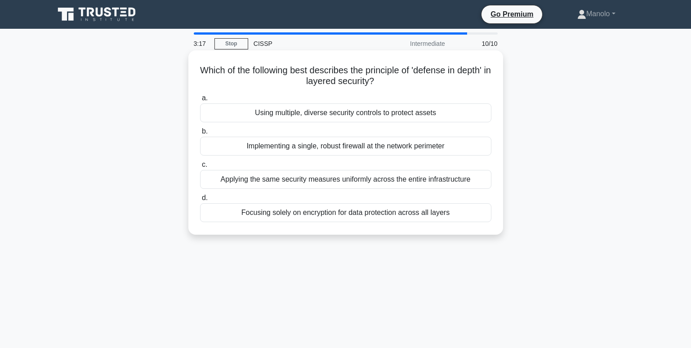
click at [325, 112] on div "Using multiple, diverse security controls to protect assets" at bounding box center [345, 112] width 291 height 19
click at [200, 101] on input "a. Using multiple, diverse security controls to protect assets" at bounding box center [200, 98] width 0 height 6
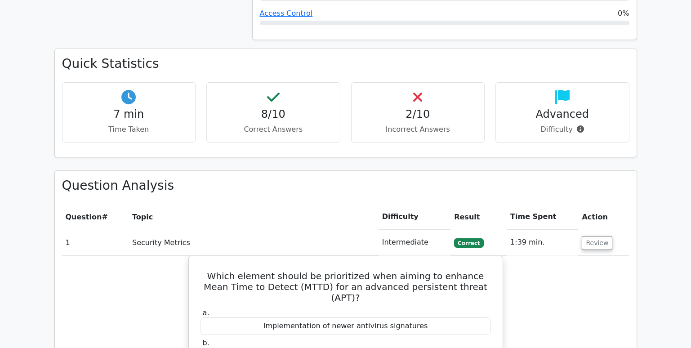
scroll to position [675, 0]
